Goal: Transaction & Acquisition: Purchase product/service

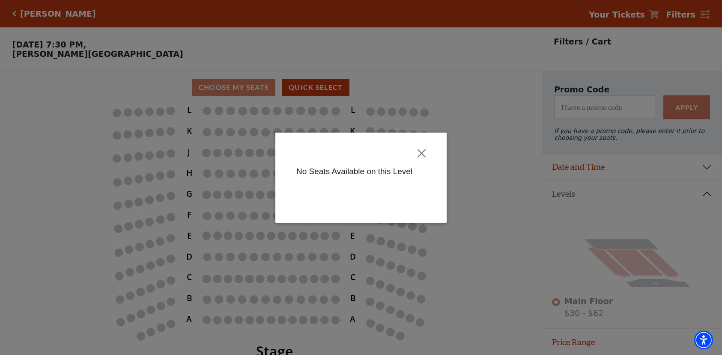
scroll to position [29, 0]
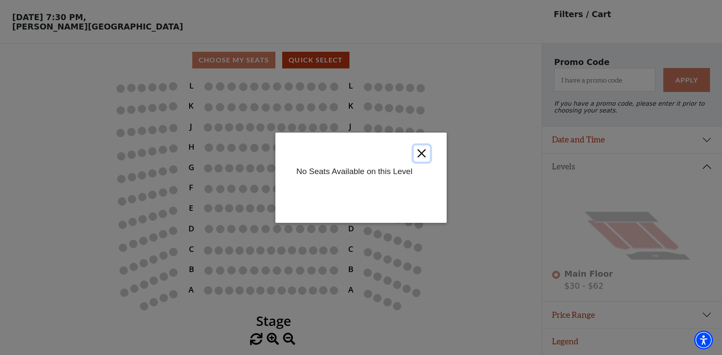
click at [414, 155] on button "Close" at bounding box center [421, 153] width 16 height 16
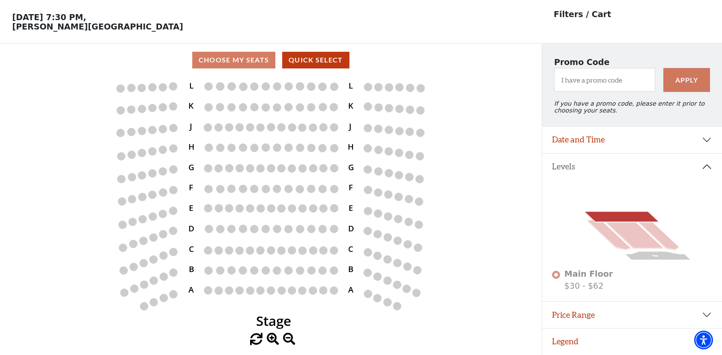
click at [622, 220] on icon at bounding box center [621, 217] width 73 height 10
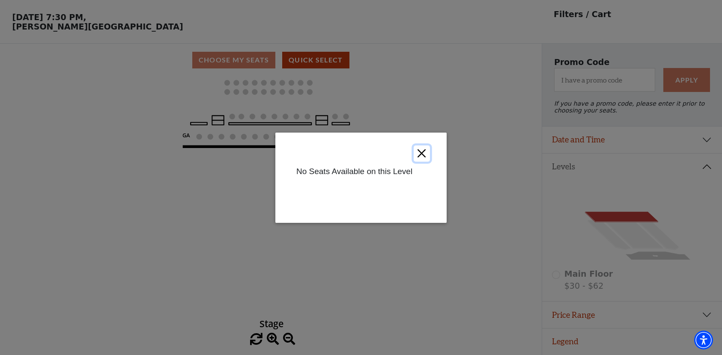
click at [418, 151] on button "Close" at bounding box center [421, 153] width 16 height 16
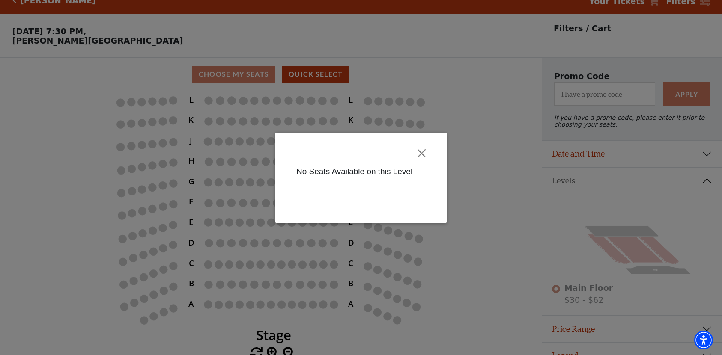
scroll to position [29, 0]
